Goal: Information Seeking & Learning: Find specific fact

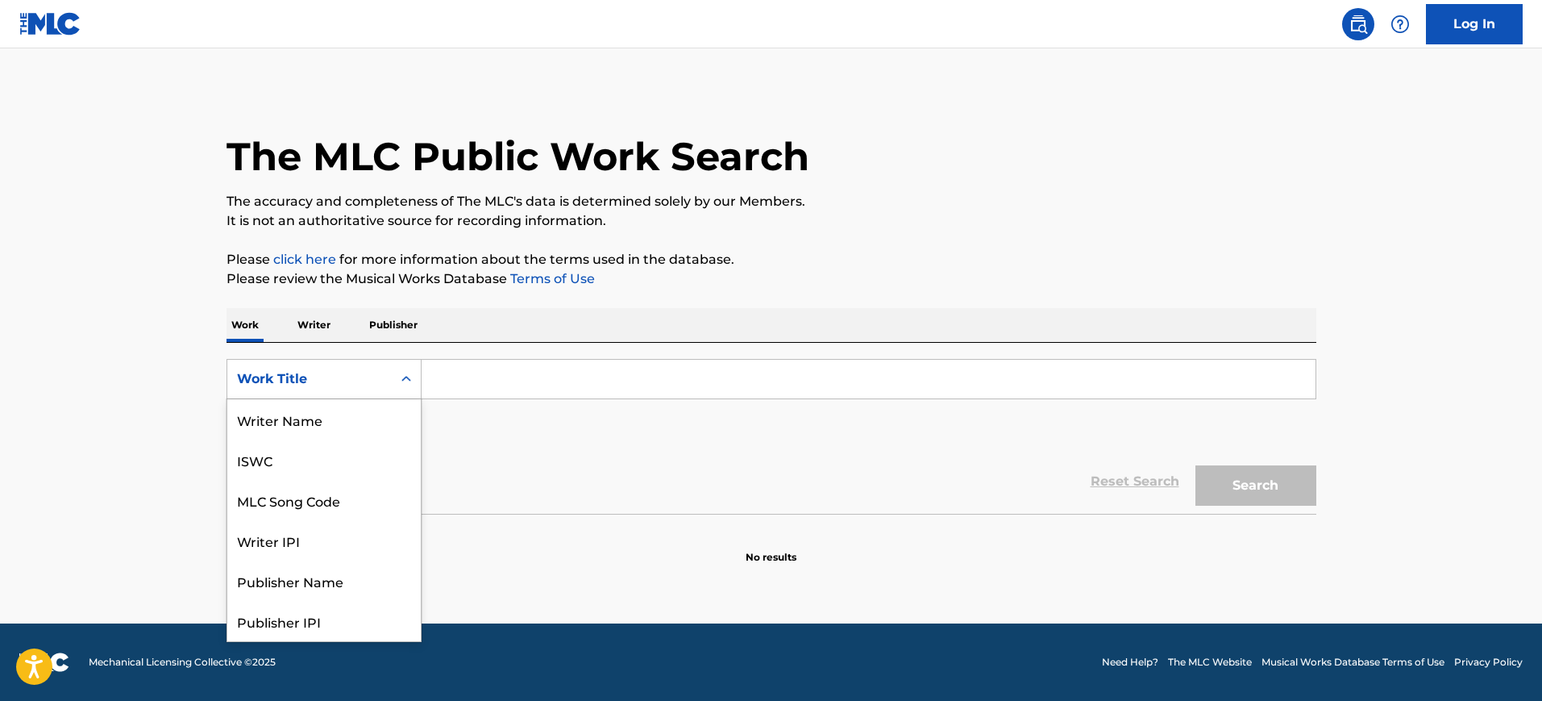
scroll to position [81, 0]
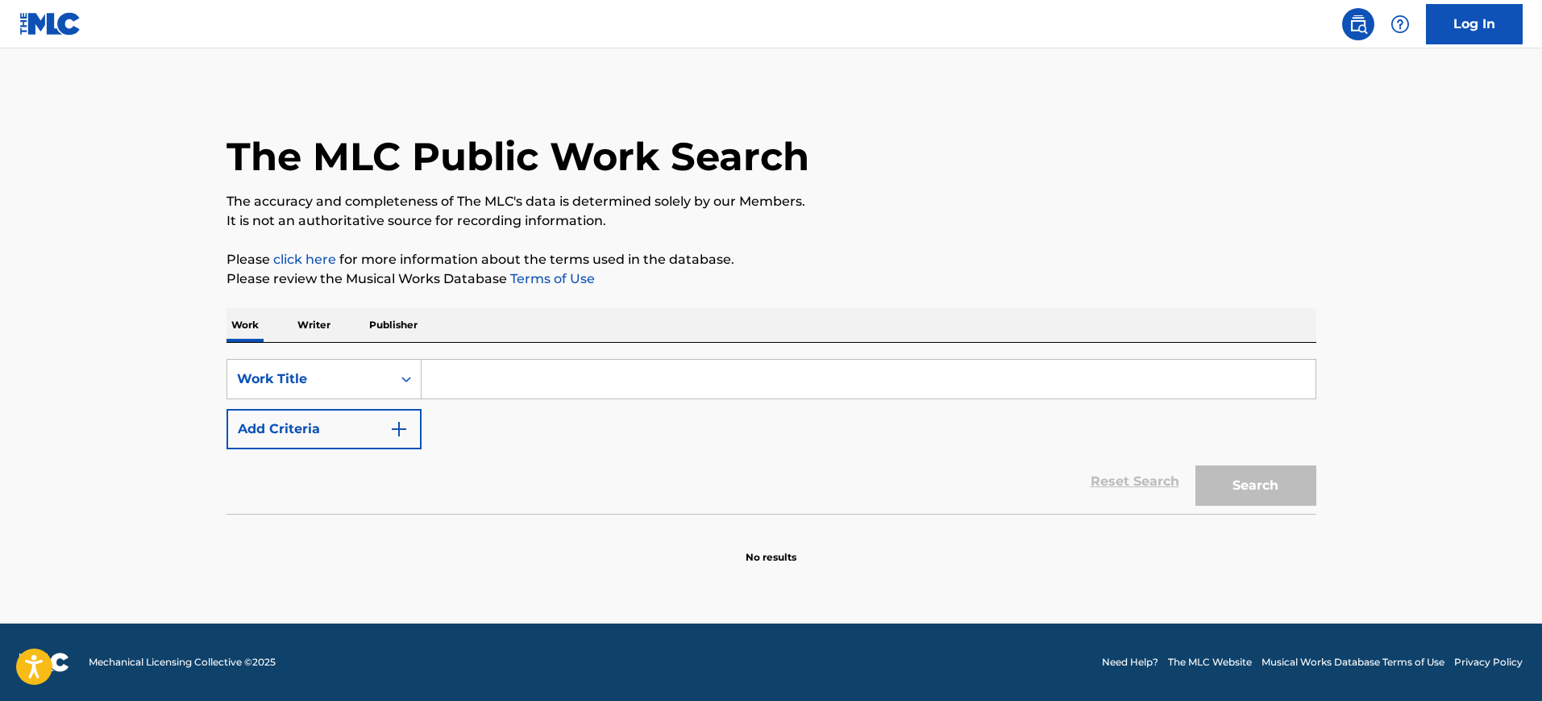
click at [455, 380] on input "Search Form" at bounding box center [869, 379] width 894 height 39
paste input "Superior Race -"
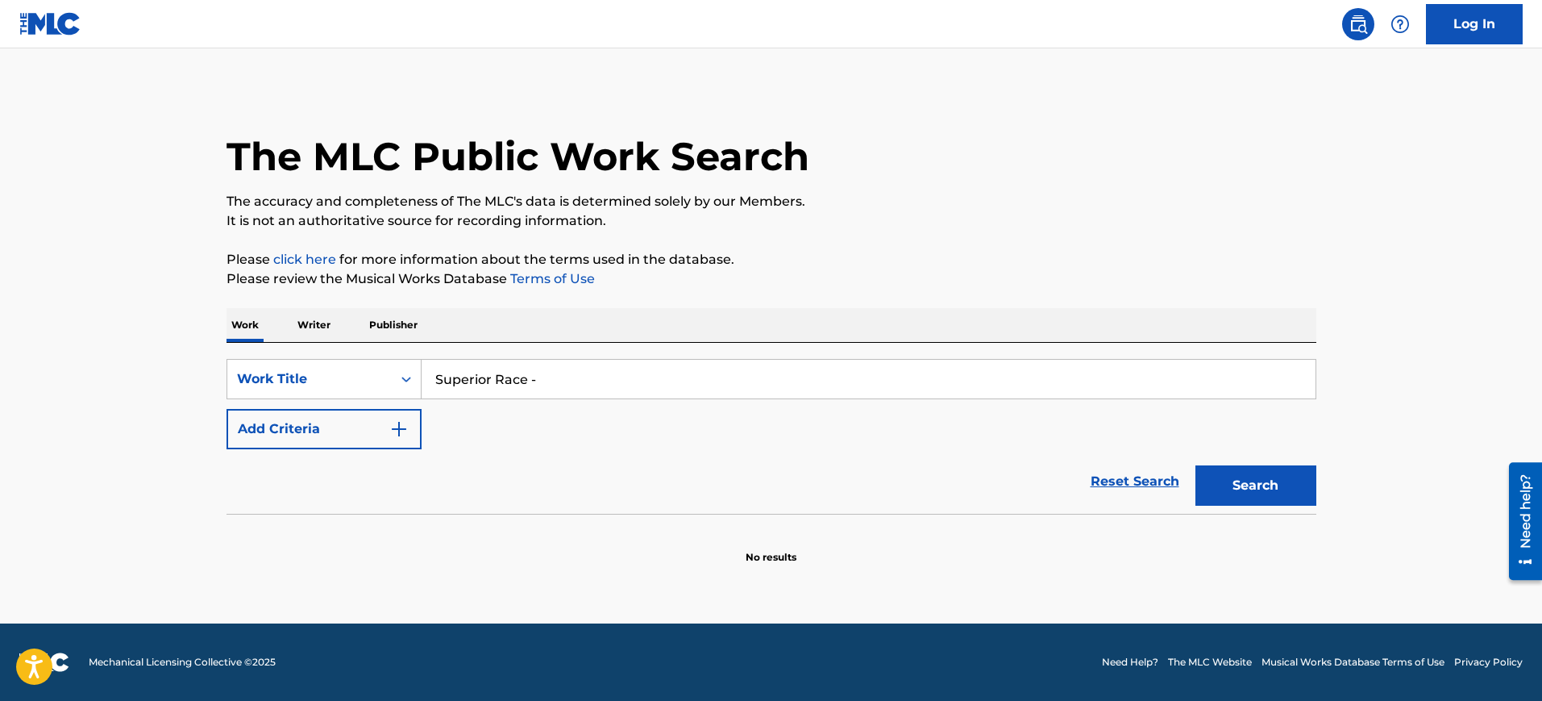
click at [409, 435] on button "Add Criteria" at bounding box center [324, 429] width 195 height 40
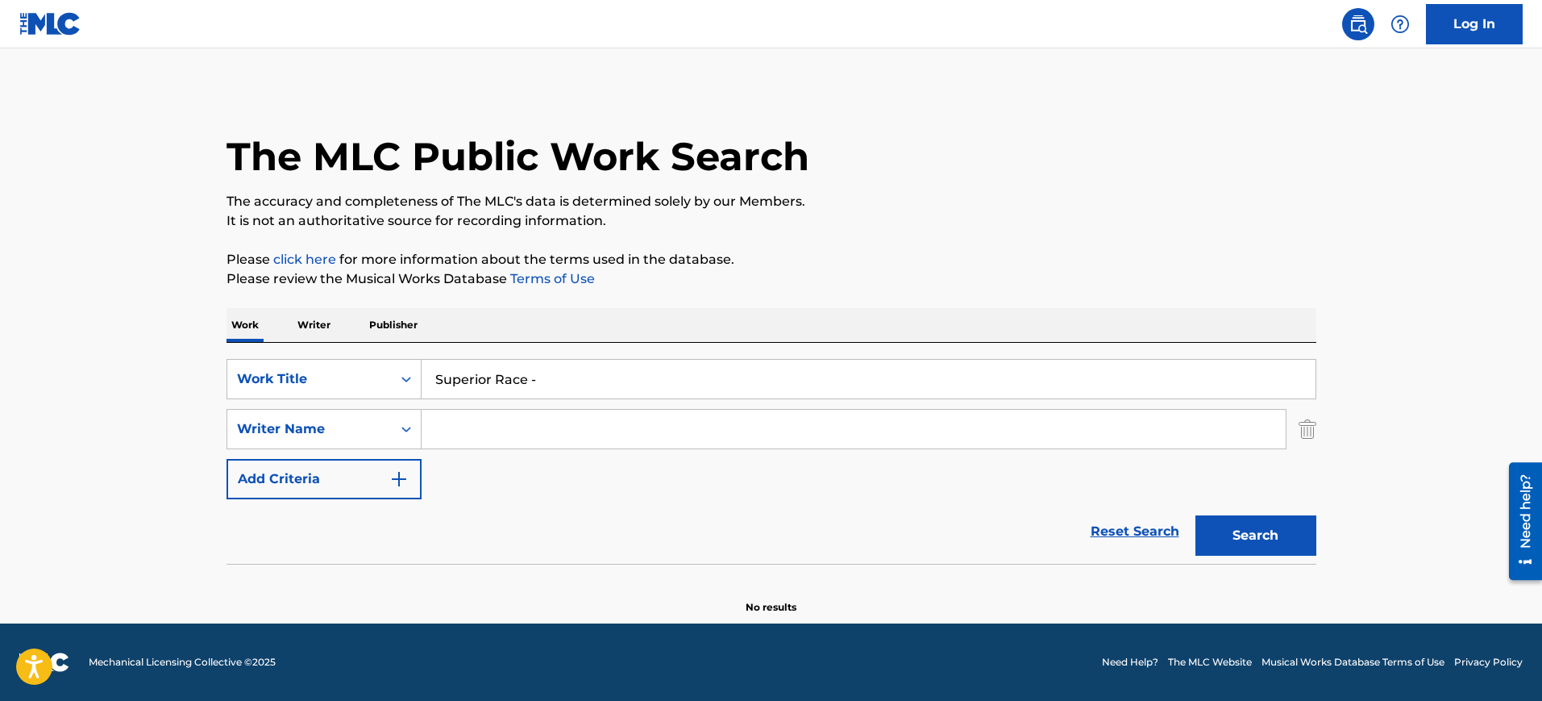
click at [572, 371] on input "Superior Race -" at bounding box center [869, 379] width 894 height 39
type input "Superior Race"
click at [548, 489] on div "SearchWithCriteria540bd2cd-0d48-4d0a-a263-63280649da2b Work Title Superior Race…" at bounding box center [772, 429] width 1090 height 140
click at [449, 435] on input "Search Form" at bounding box center [854, 429] width 864 height 39
paste input "[PERSON_NAME]"
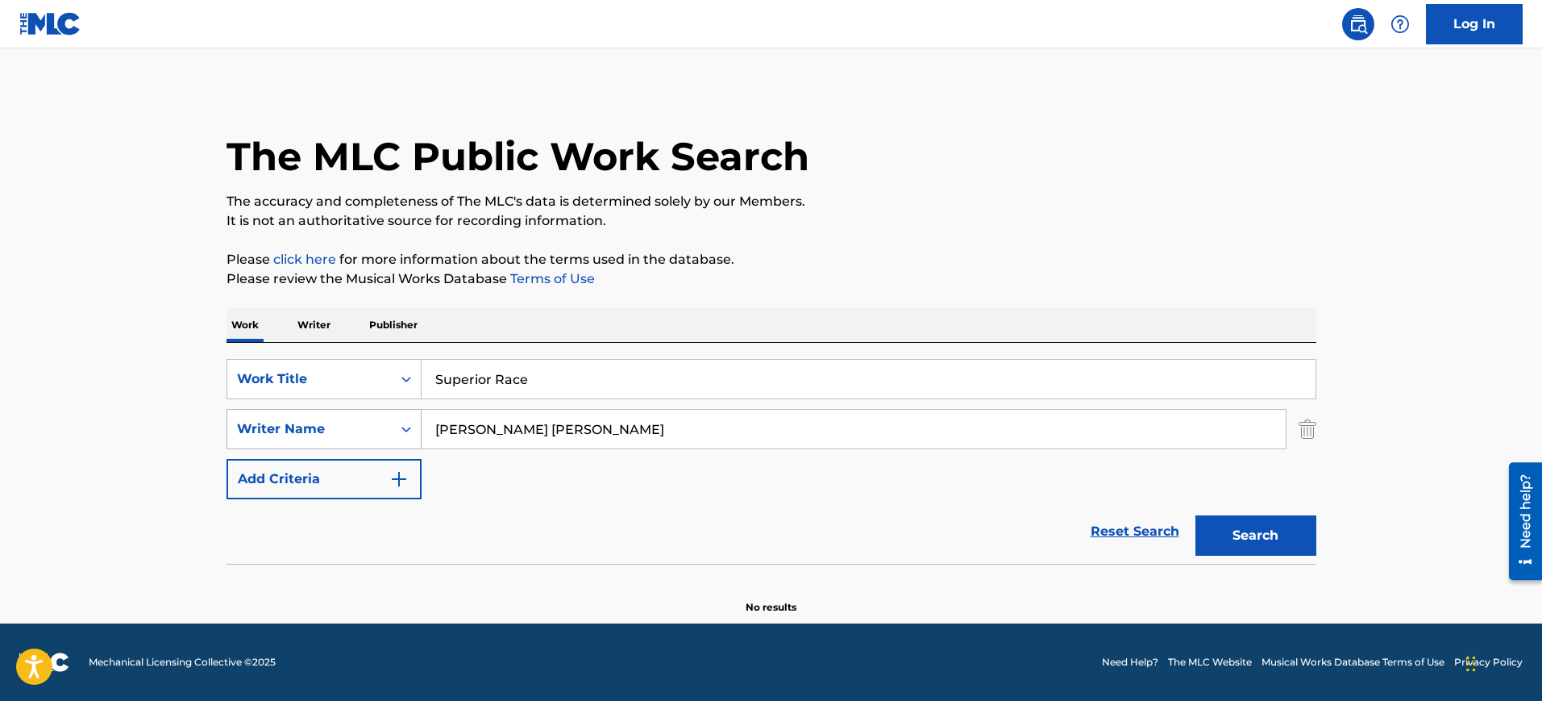
drag, startPoint x: 480, startPoint y: 426, endPoint x: 279, endPoint y: 417, distance: 201.0
click at [279, 417] on div "SearchWithCriteriacc8c3297-3a12-448d-883e-e3f48310b179 Writer Name [PERSON_NAME…" at bounding box center [772, 429] width 1090 height 40
click at [1196, 515] on button "Search" at bounding box center [1256, 535] width 121 height 40
click at [760, 287] on p "Please review the Musical Works Database Terms of Use" at bounding box center [772, 278] width 1090 height 19
drag, startPoint x: 480, startPoint y: 427, endPoint x: 302, endPoint y: 443, distance: 178.8
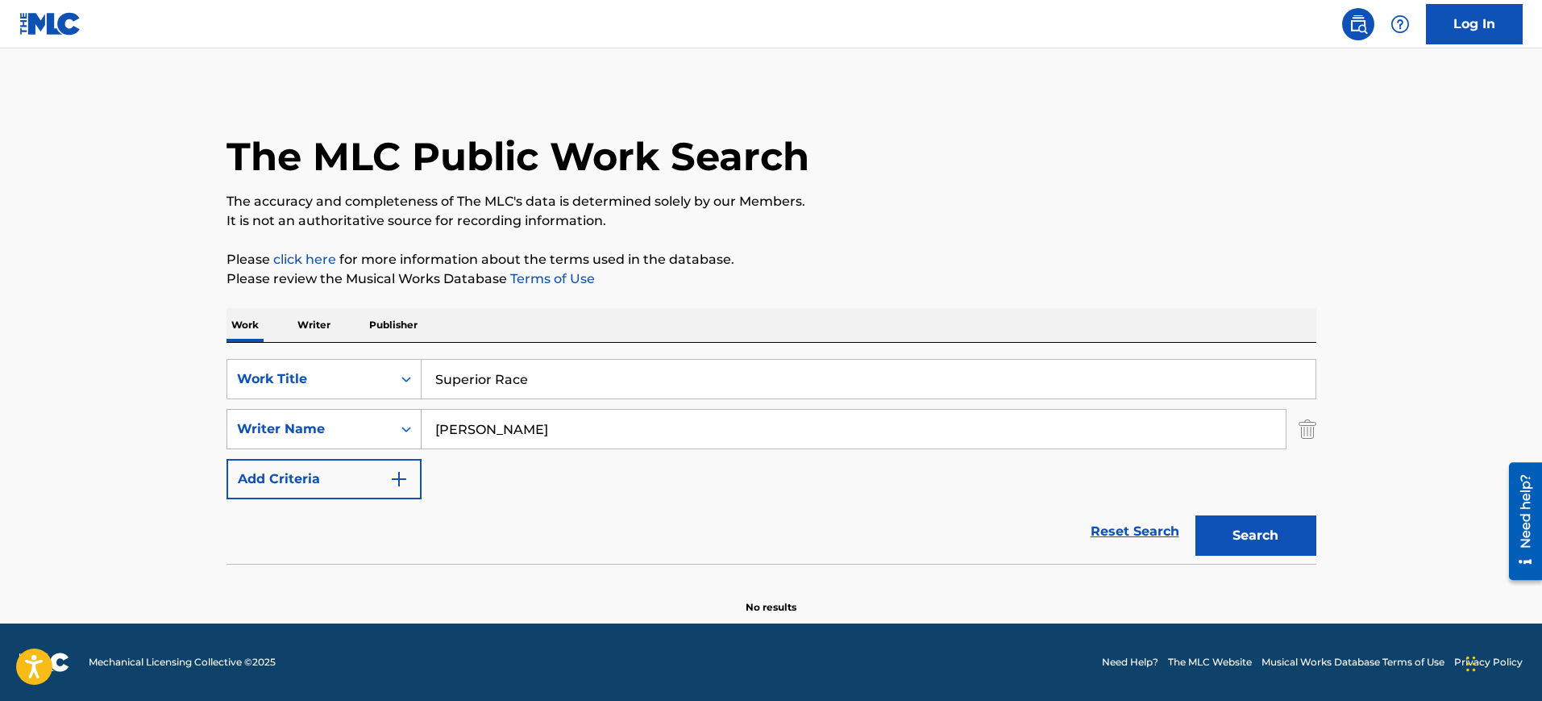
click at [302, 443] on div "SearchWithCriteriacc8c3297-3a12-448d-883e-e3f48310b179 Writer Name [PERSON_NAME]" at bounding box center [772, 429] width 1090 height 40
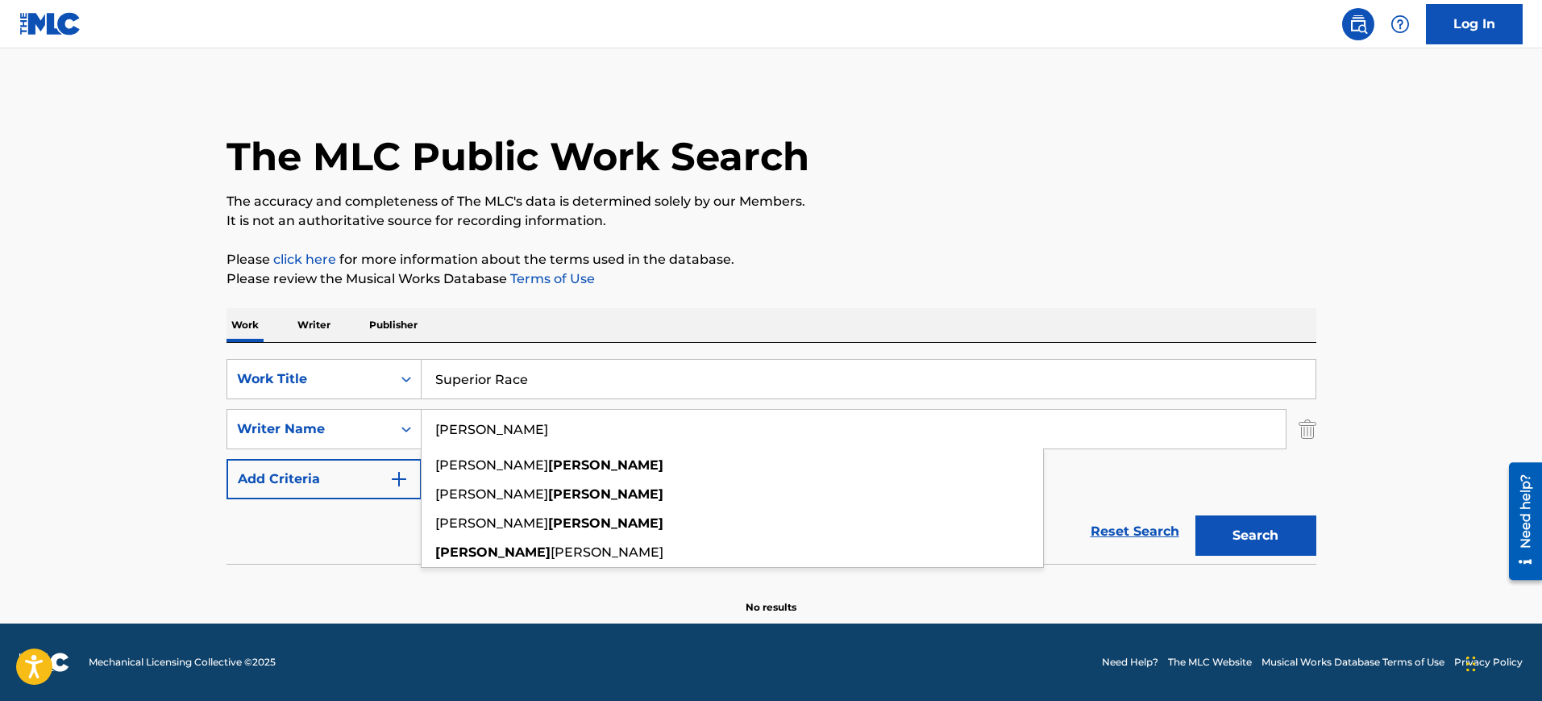
type input "[PERSON_NAME]"
click at [1196, 515] on button "Search" at bounding box center [1256, 535] width 121 height 40
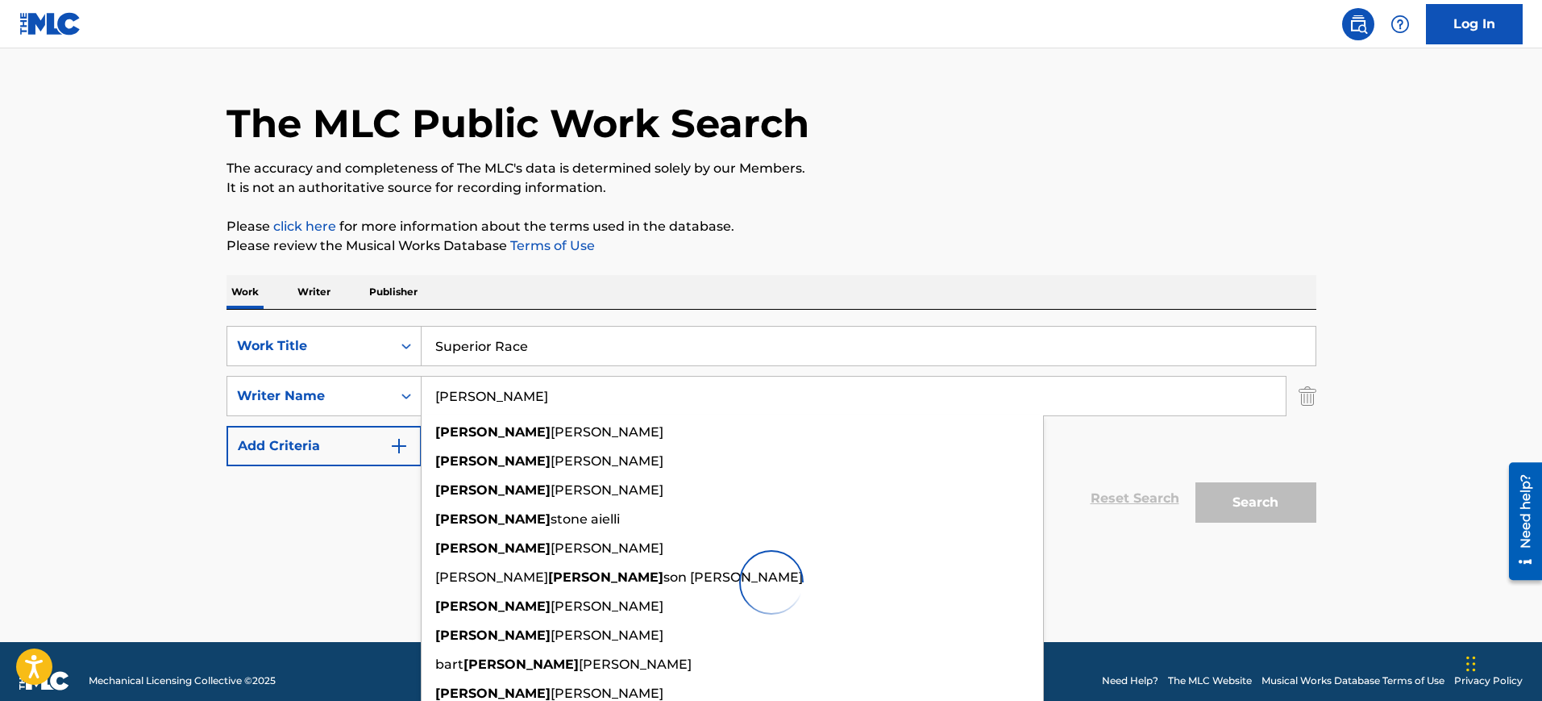
scroll to position [52, 0]
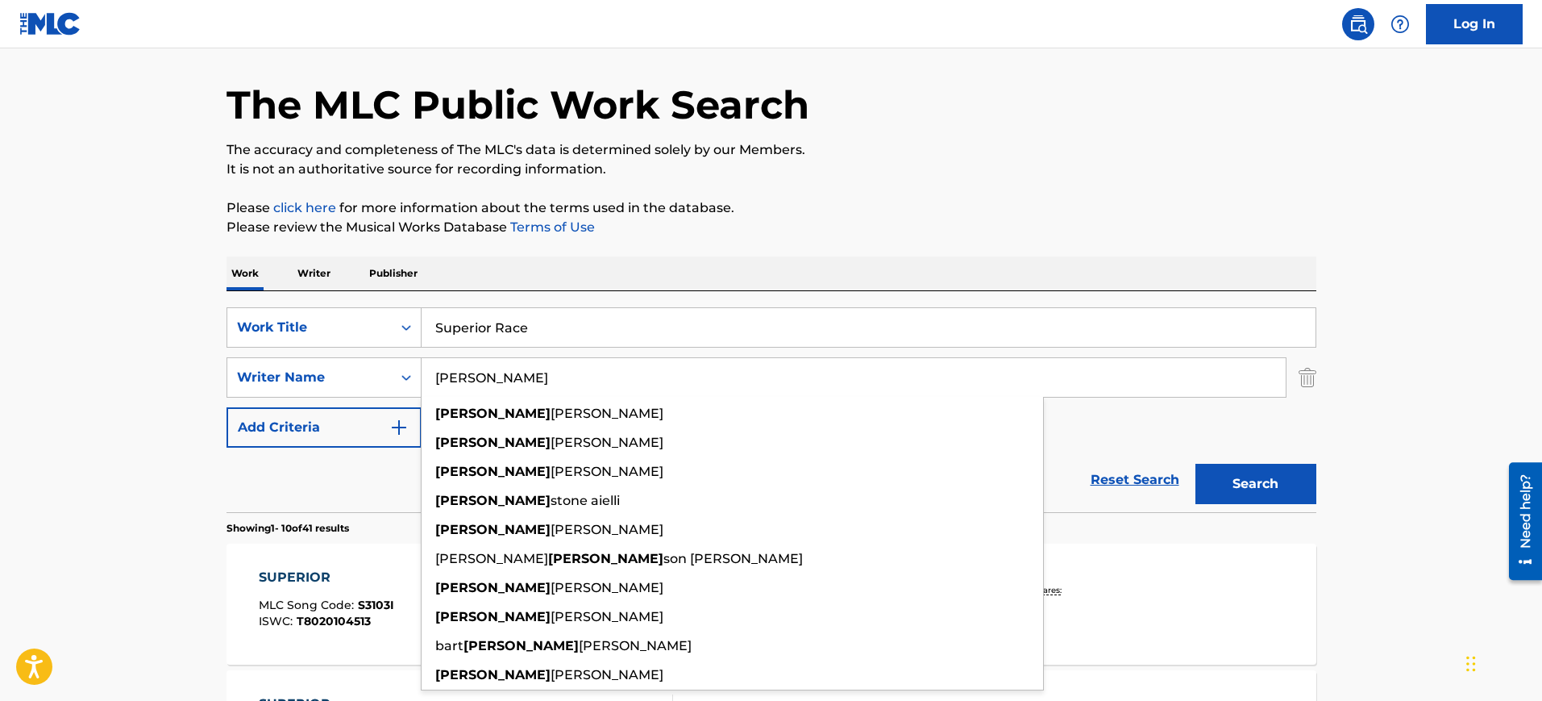
click at [1287, 209] on p "Please click here for more information about the terms used in the database." at bounding box center [772, 207] width 1090 height 19
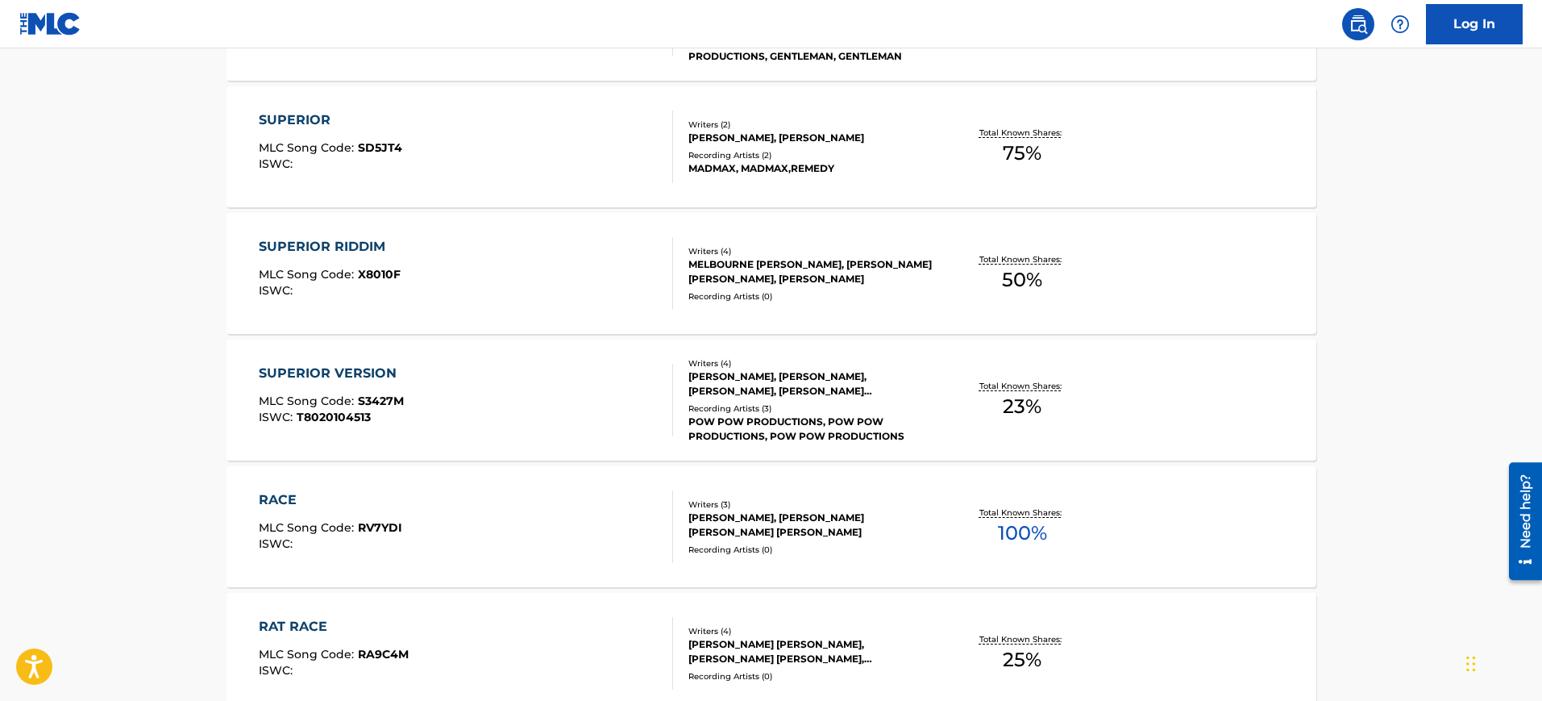
scroll to position [656, 0]
